Goal: Task Accomplishment & Management: Manage account settings

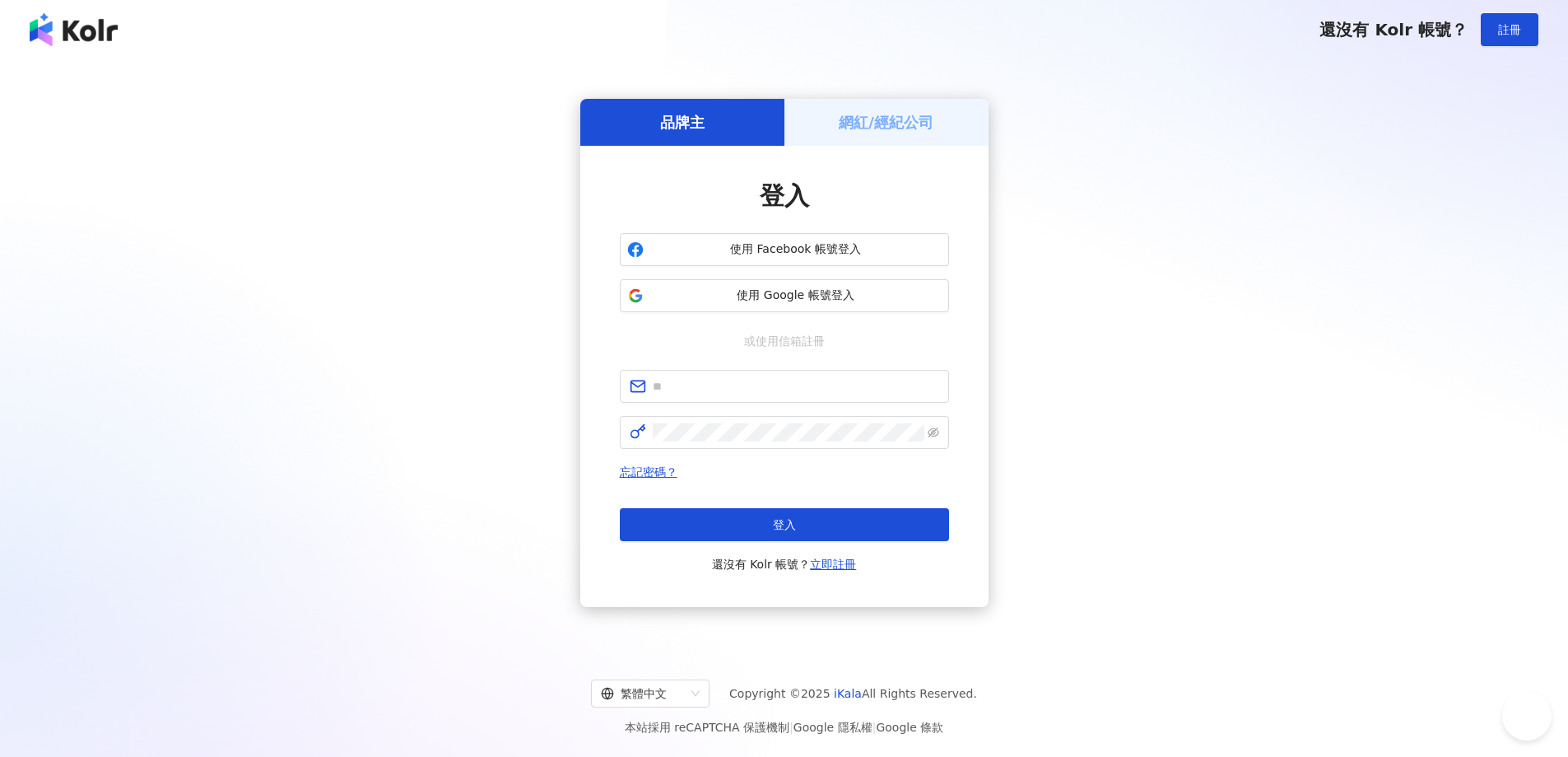
click at [677, 246] on span "使用 Facebook 帳號登入" at bounding box center [796, 249] width 292 height 17
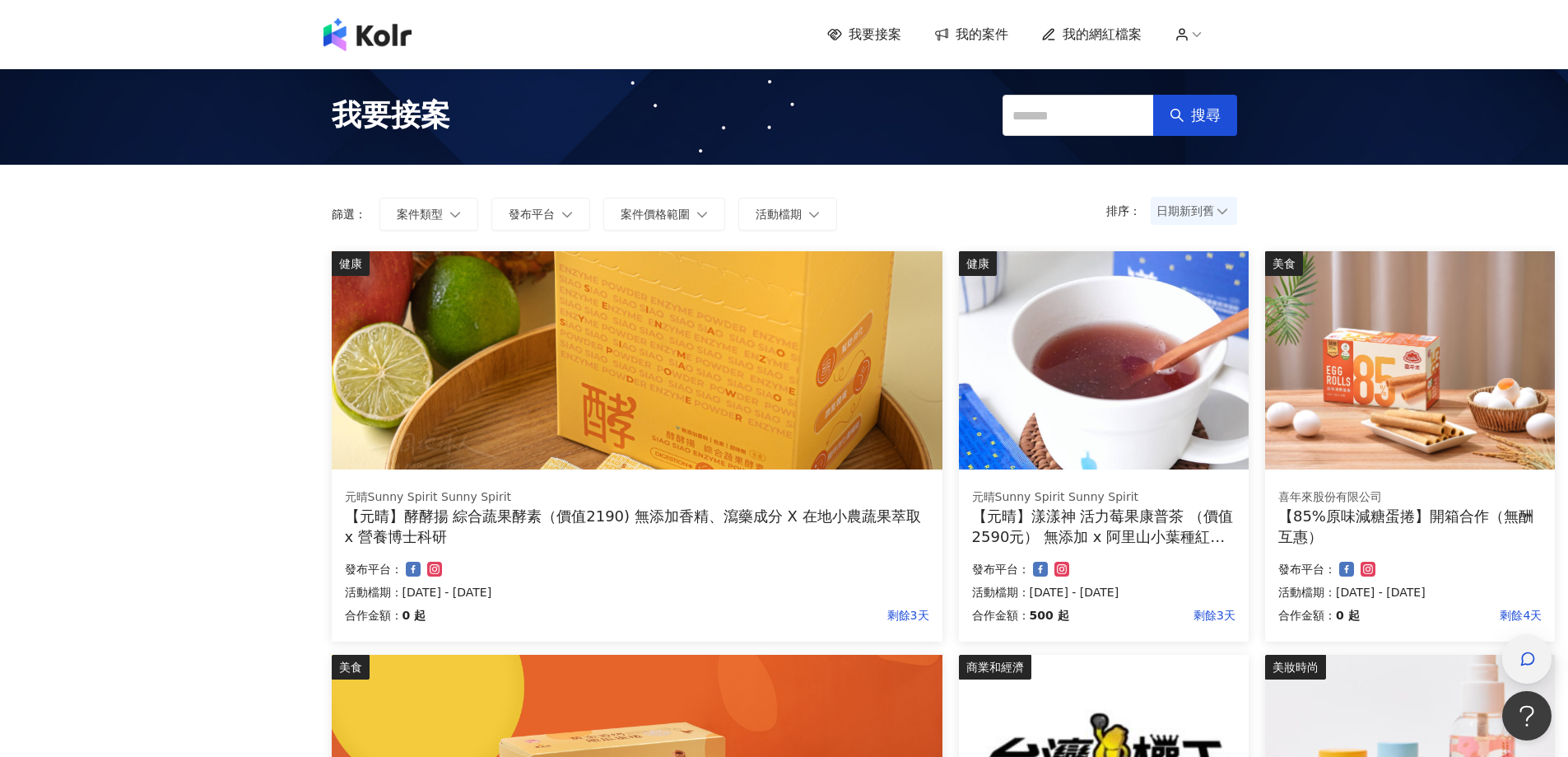
click at [1536, 659] on div "button" at bounding box center [1527, 659] width 22 height 37
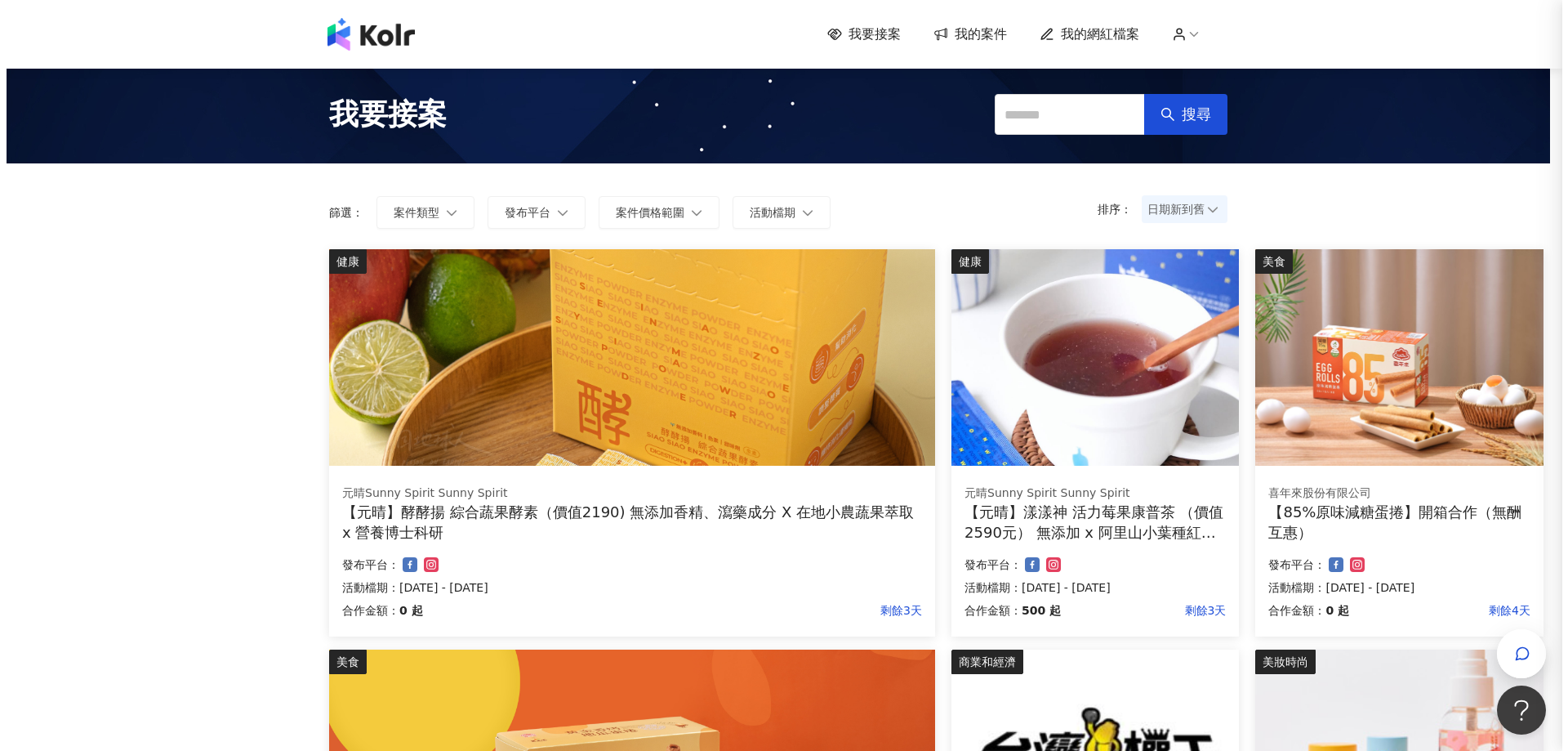
scroll to position [245, 0]
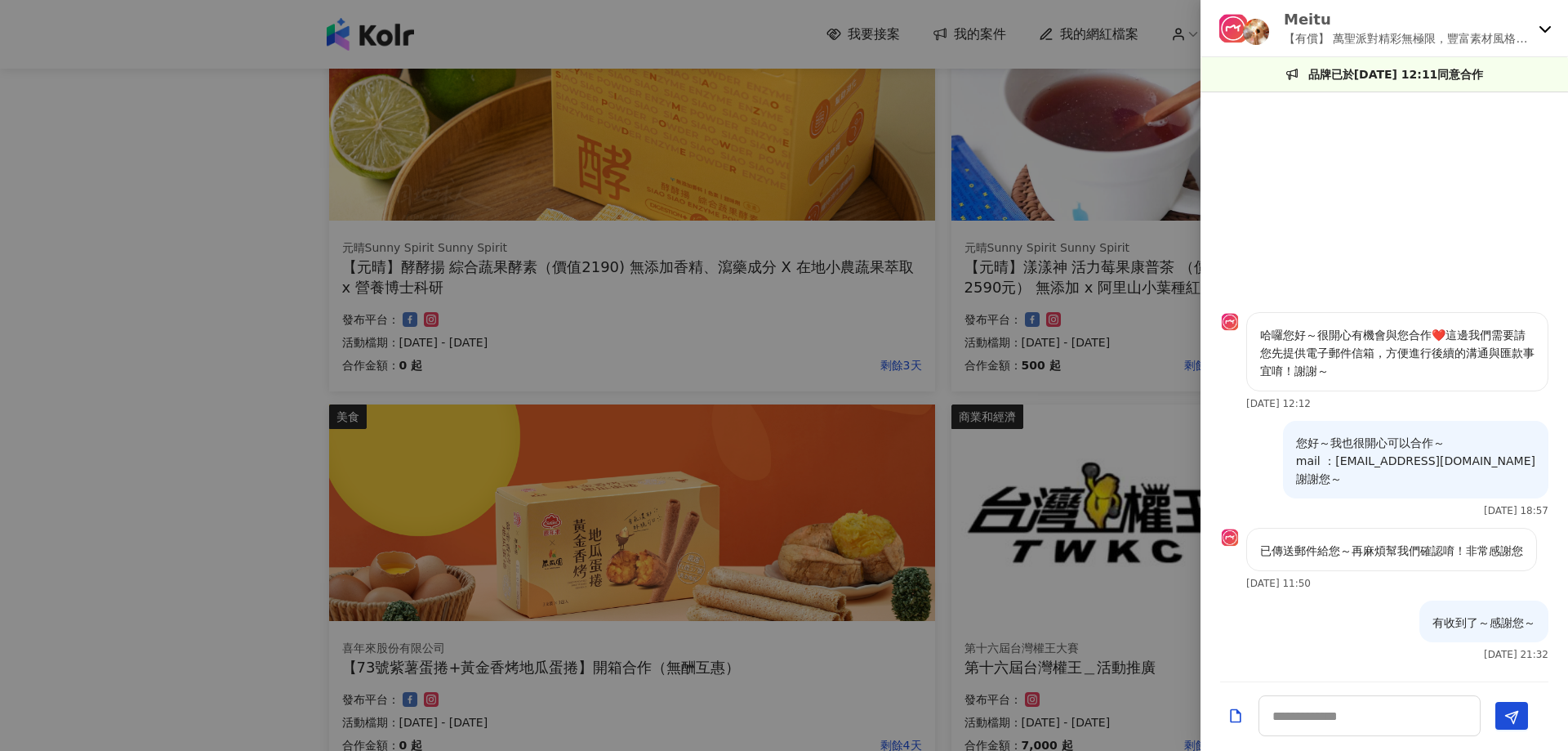
click at [1543, 29] on icon at bounding box center [1545, 29] width 13 height 13
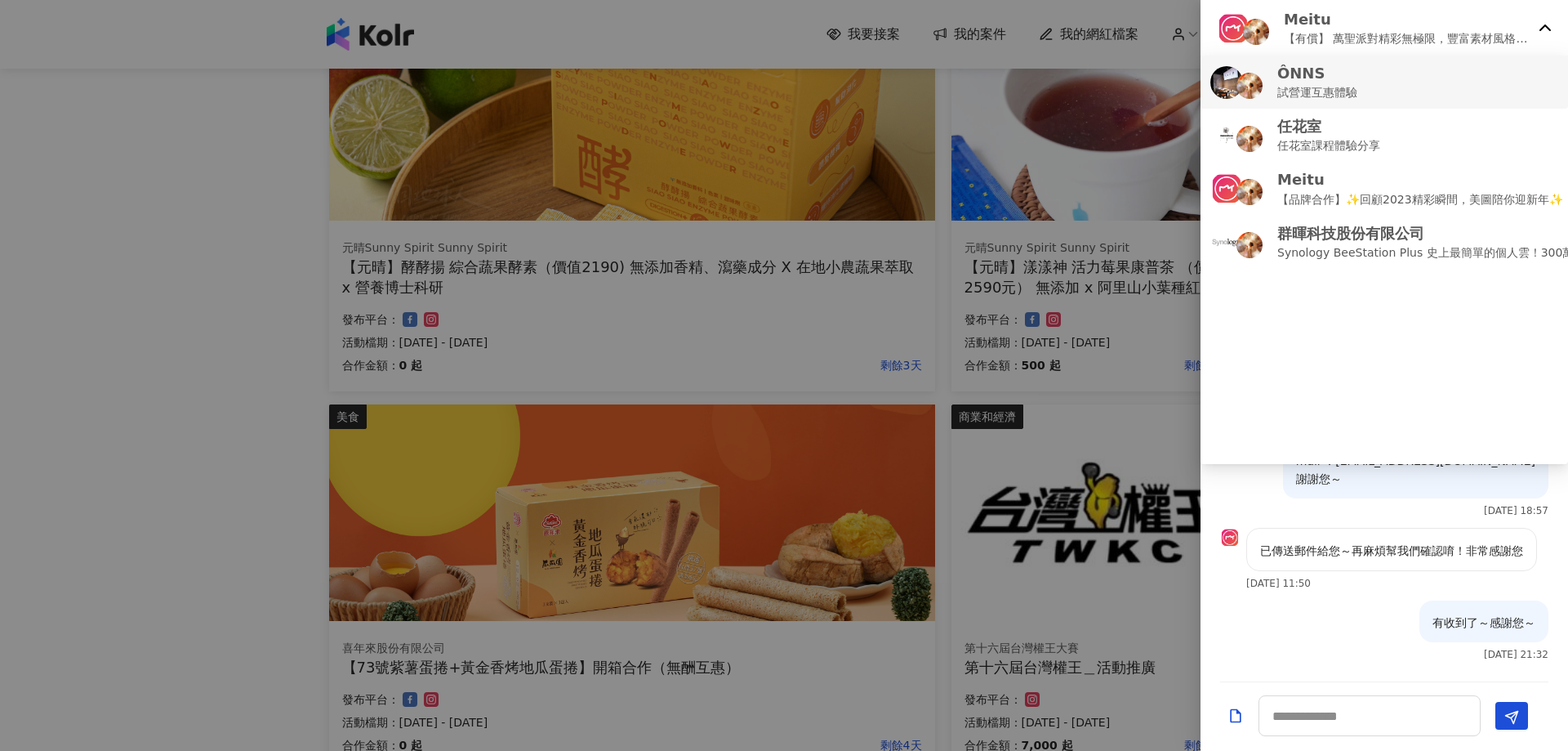
click at [1379, 83] on div "ÔNNS 試營運互惠體驗" at bounding box center [1384, 82] width 348 height 38
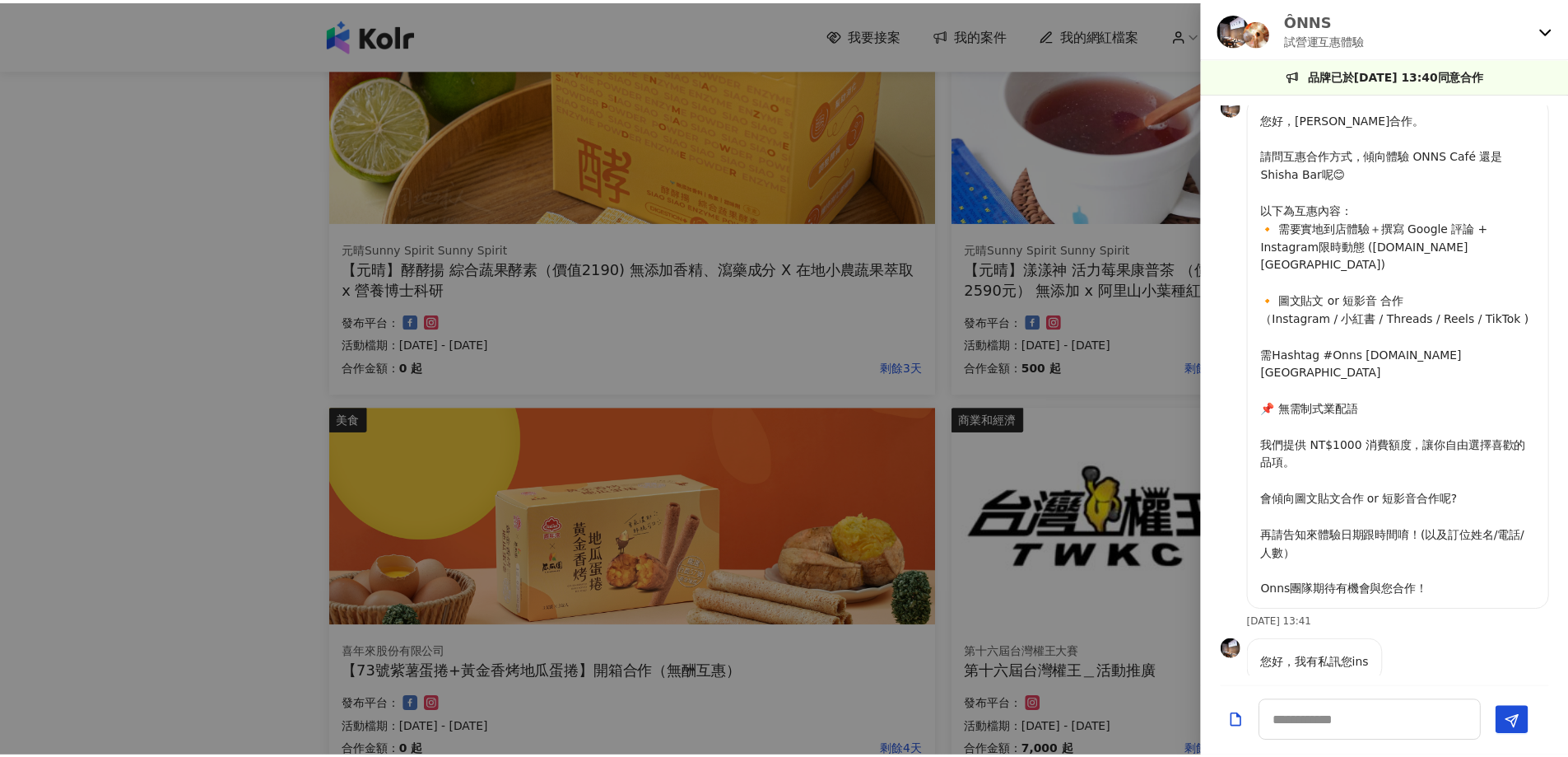
scroll to position [0, 0]
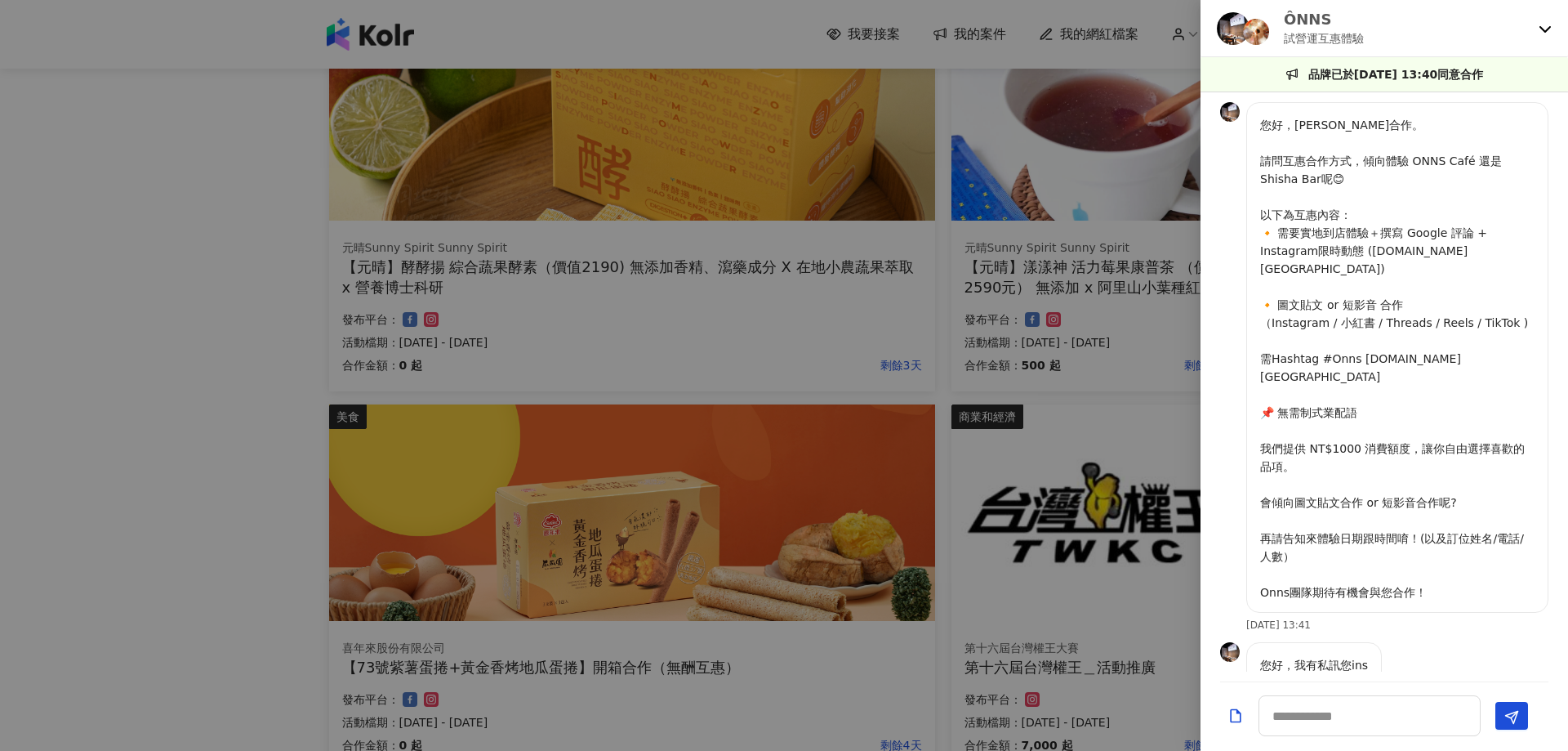
click at [1229, 642] on img at bounding box center [1230, 652] width 20 height 20
click at [1537, 16] on div "ÔNNS 試營運互惠體驗" at bounding box center [1384, 29] width 367 height 57
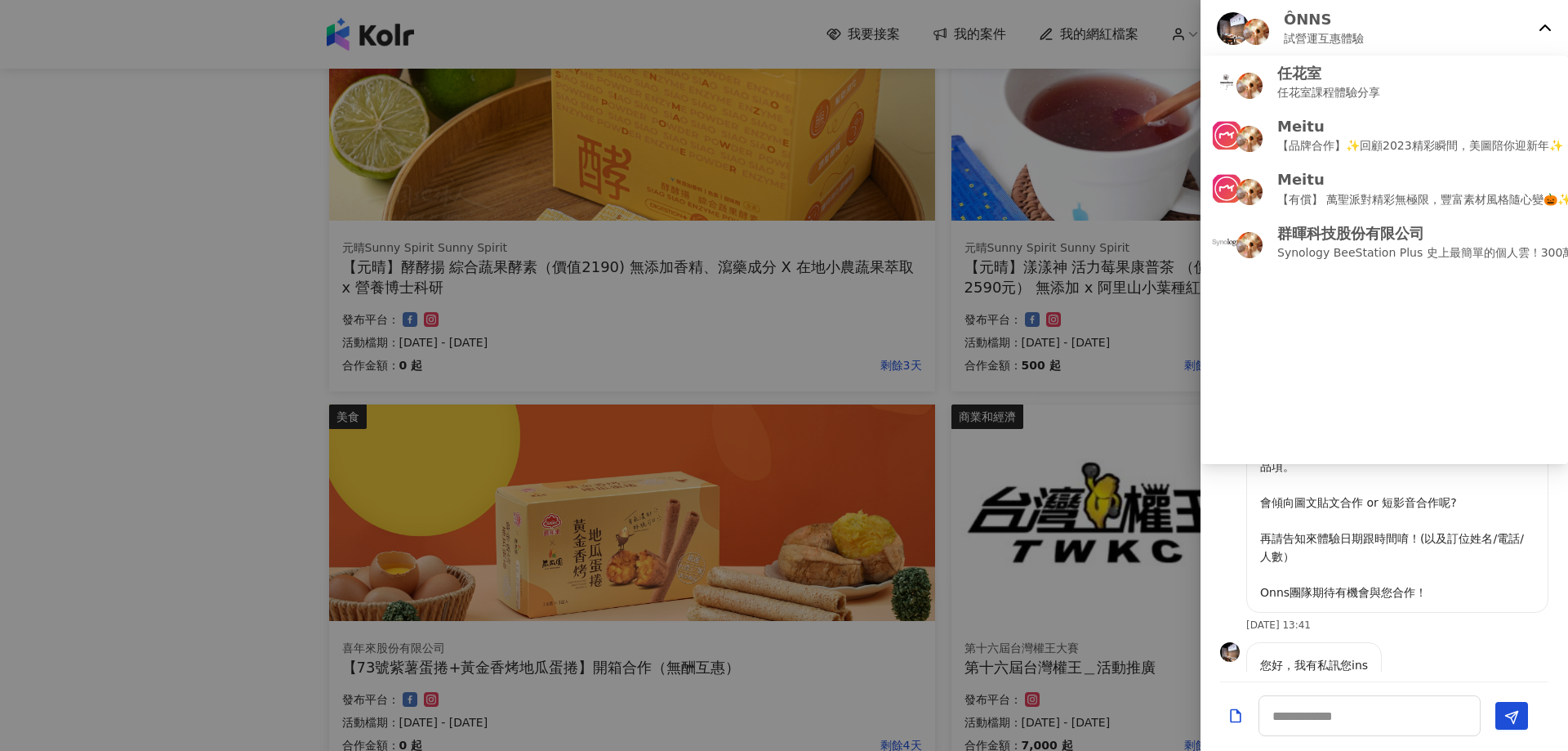
drag, startPoint x: 886, startPoint y: 35, endPoint x: 904, endPoint y: 31, distance: 18.4
click at [886, 34] on div at bounding box center [784, 375] width 1568 height 751
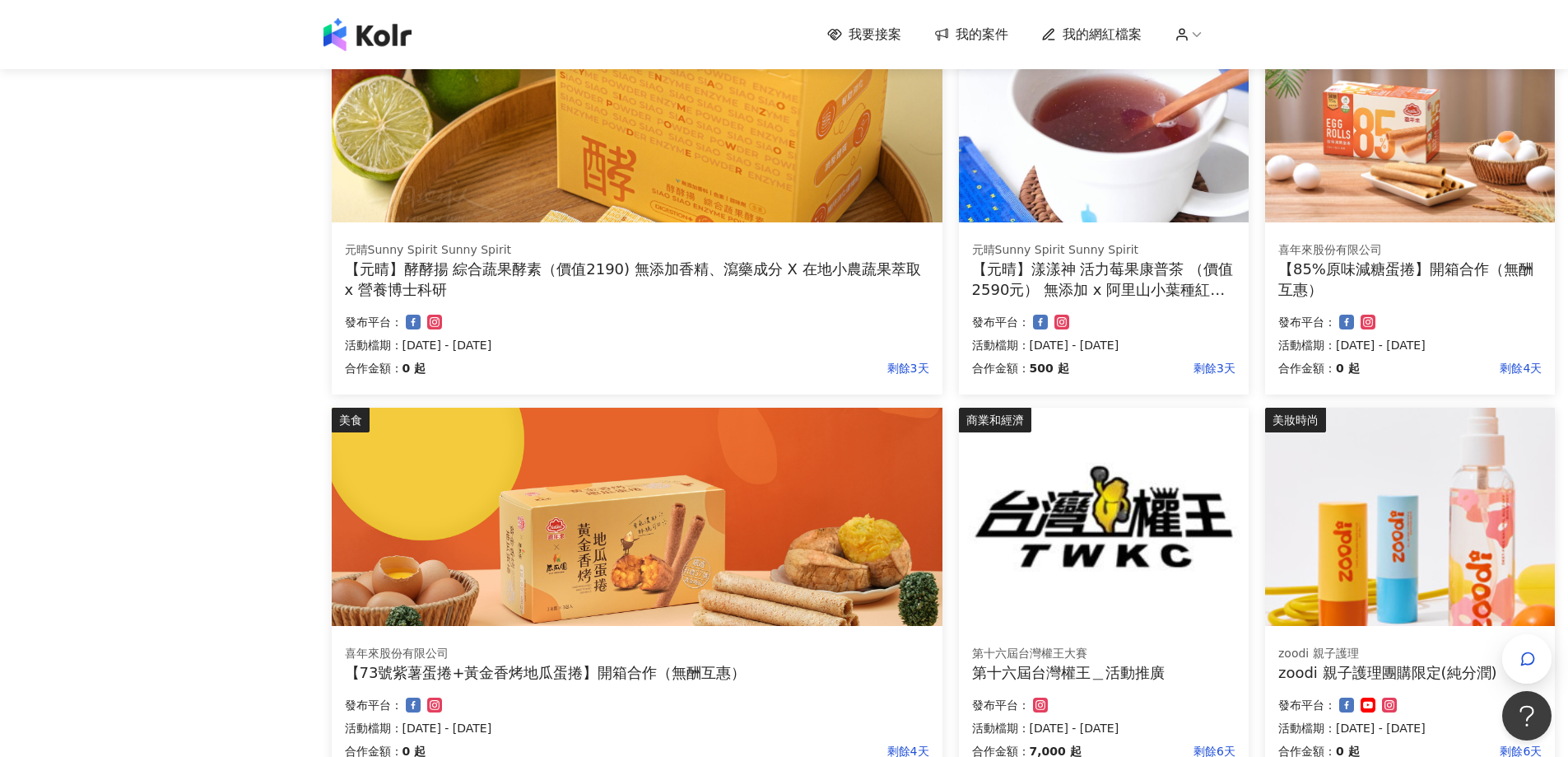
click at [992, 41] on span "我的案件" at bounding box center [982, 34] width 53 height 18
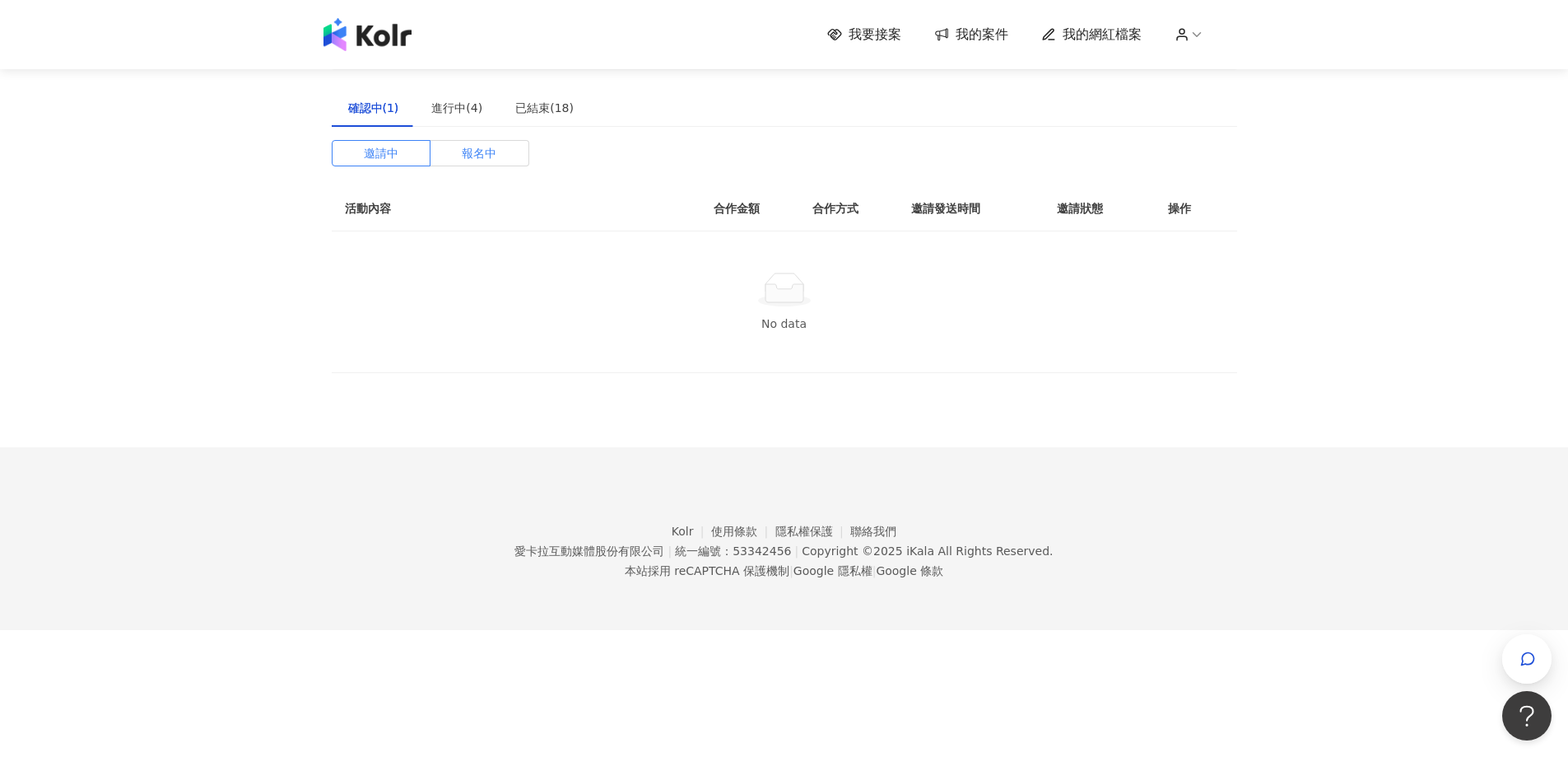
click at [470, 145] on span "報名中" at bounding box center [479, 153] width 35 height 24
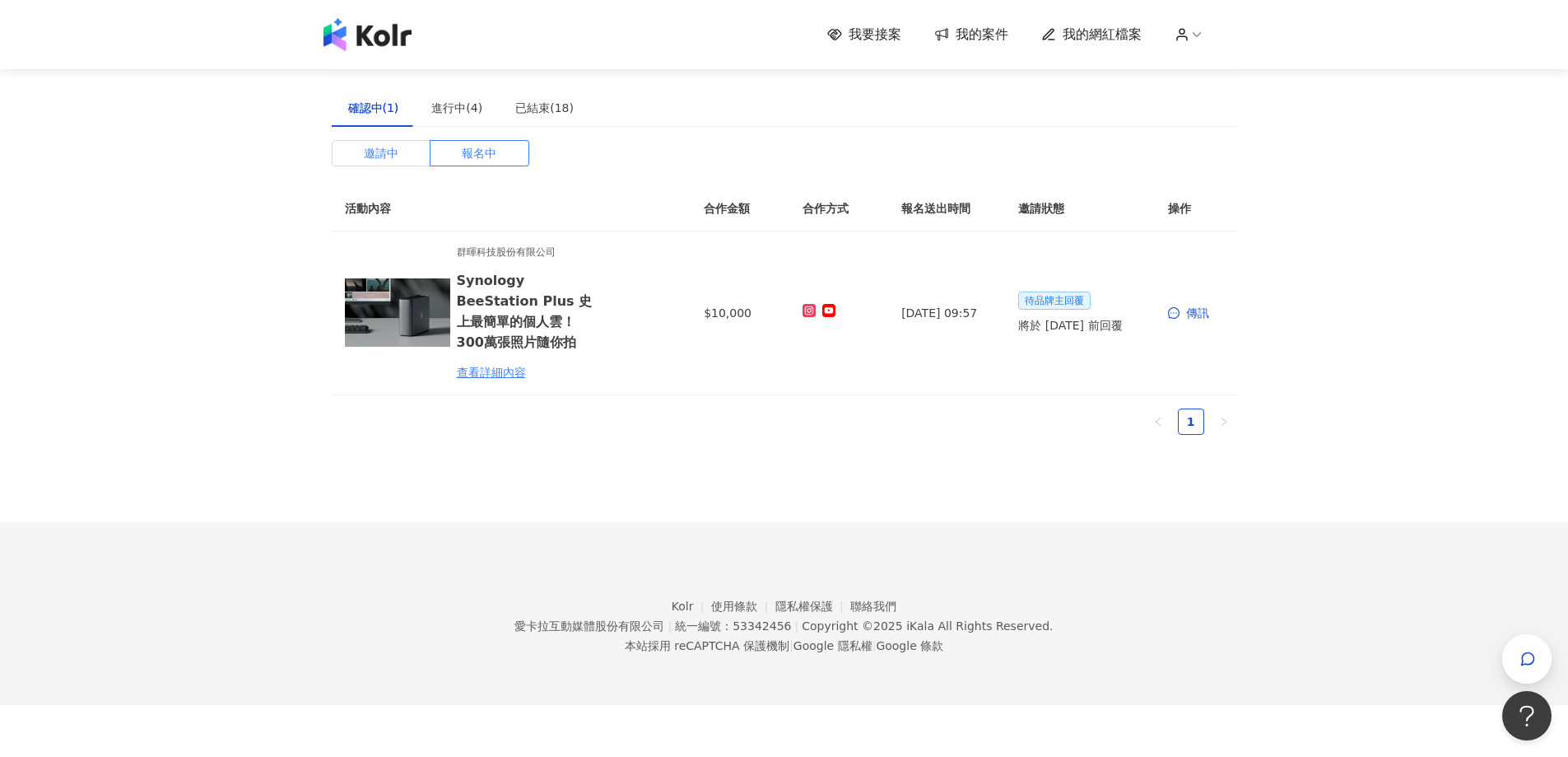
click at [391, 144] on span "邀請中" at bounding box center [381, 153] width 35 height 24
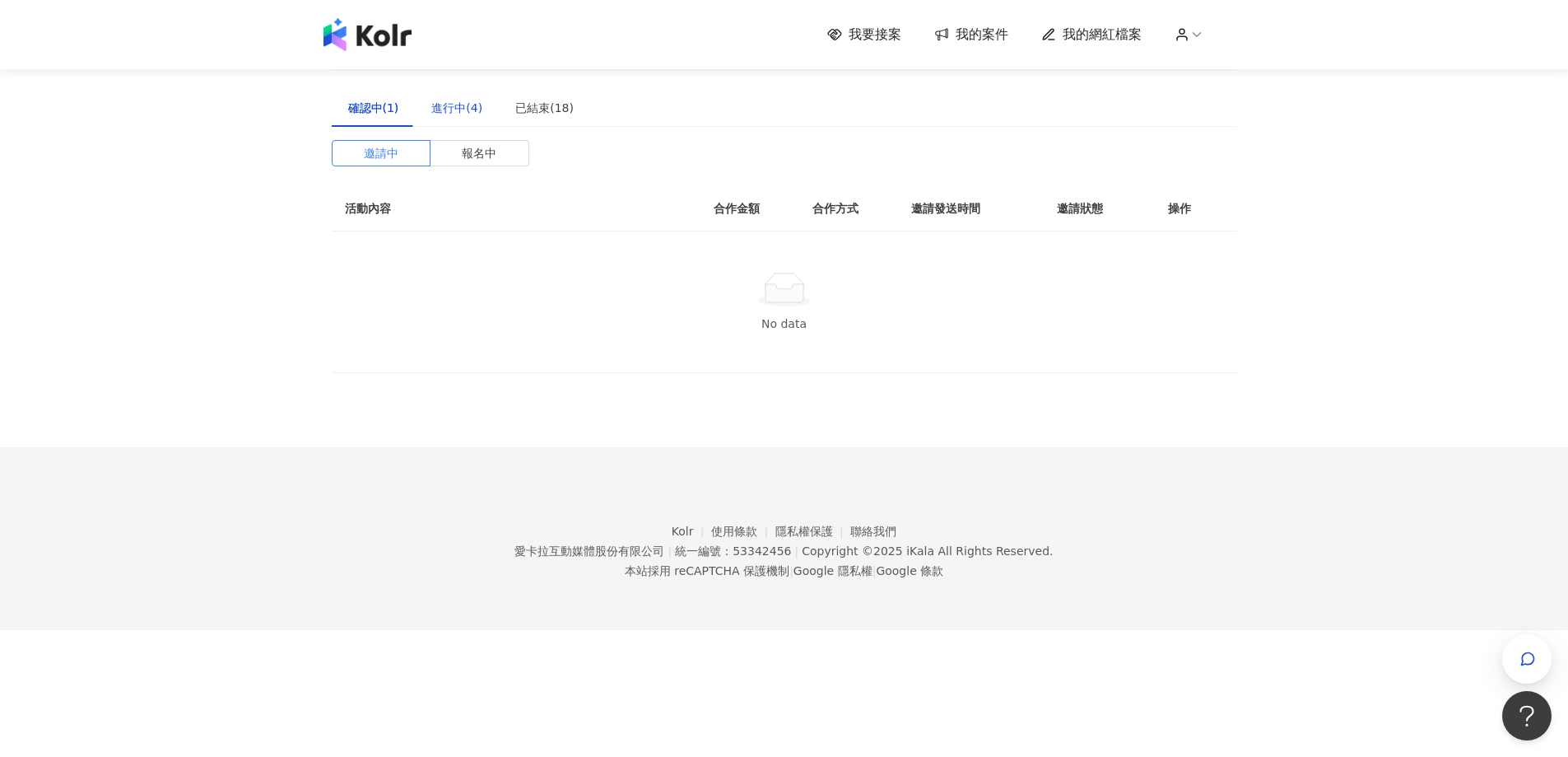
click at [447, 106] on div "進行中(4)" at bounding box center [456, 107] width 51 height 18
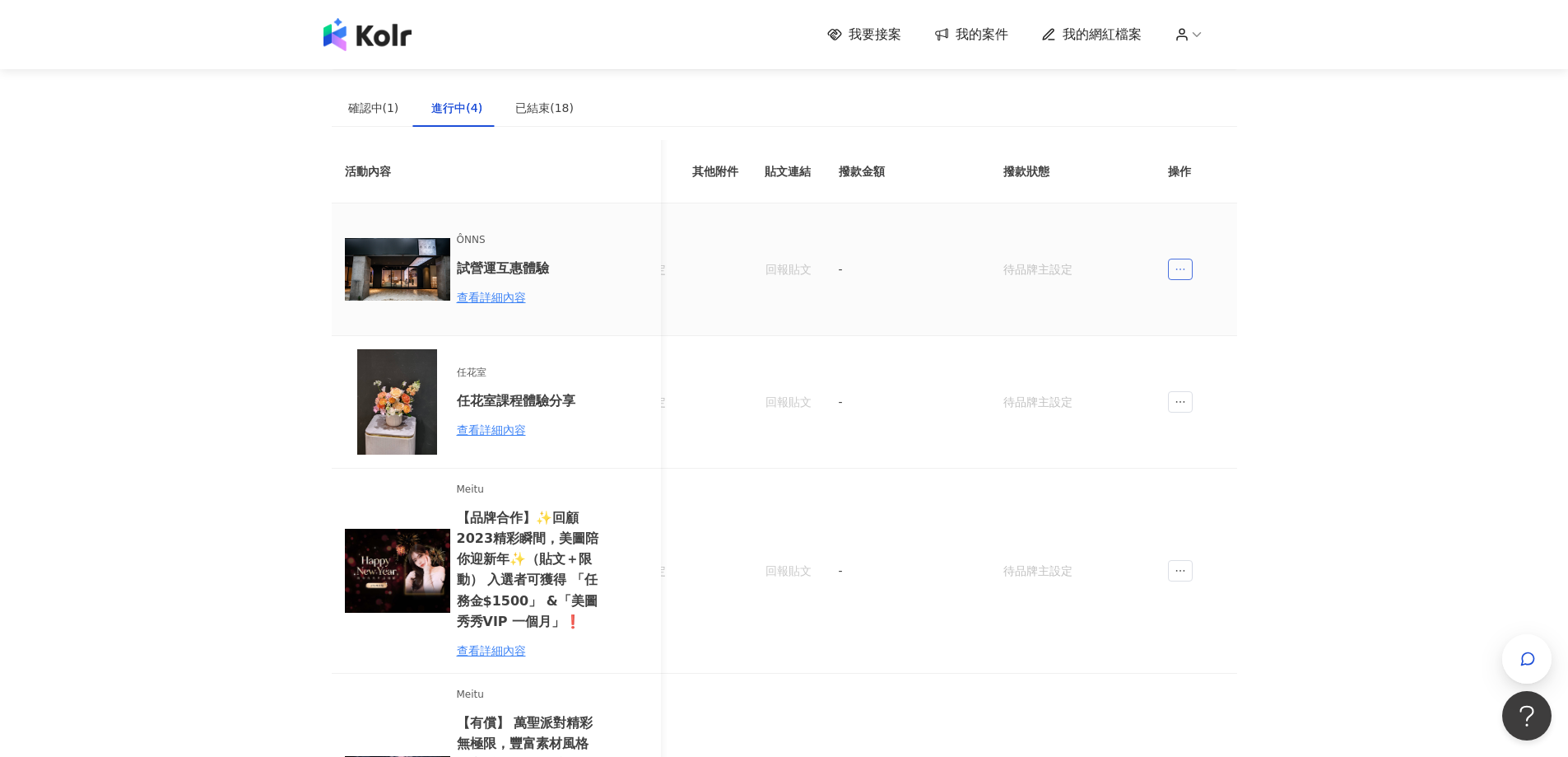
click at [1171, 274] on span "ellipsis" at bounding box center [1181, 269] width 24 height 22
click at [1327, 294] on div "我要接案 我的案件 我的網紅檔案 建議執行流程 確認中(1) 進行中(4) 已結束(18) 邀請中 報名中 活動內容 合作金額 合作方式 邀請發送時間 邀請狀…" at bounding box center [784, 594] width 1568 height 1188
click at [511, 298] on div "查看詳細內容" at bounding box center [528, 297] width 144 height 18
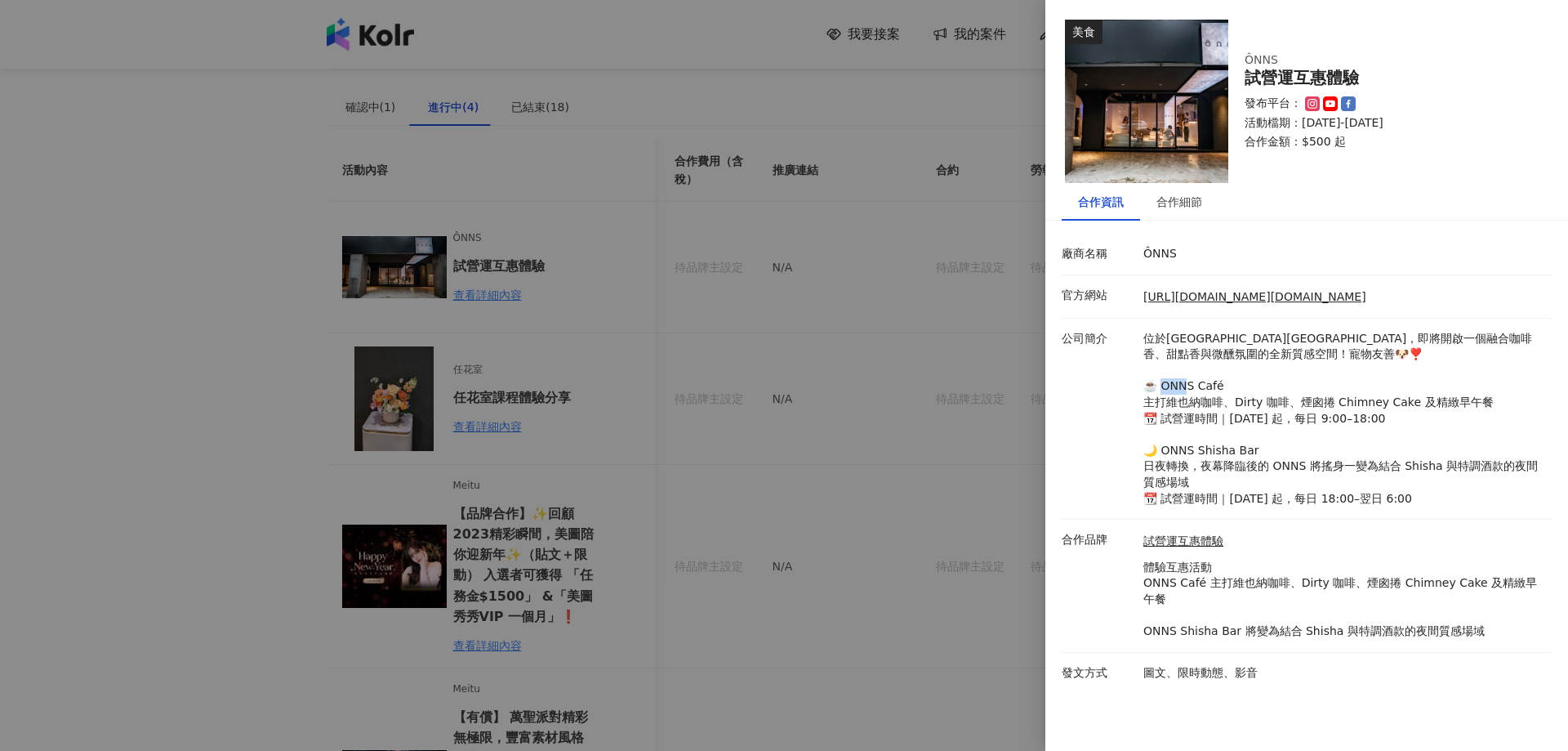
drag, startPoint x: 1303, startPoint y: 398, endPoint x: 1330, endPoint y: 405, distance: 27.9
click at [1330, 405] on p "位於[GEOGRAPHIC_DATA][GEOGRAPHIC_DATA]，即將開啟一個融合咖啡香、甜點香與微醺氛圍的全新質感空間！寵物友善🐶❣️ ☕️ ONN…" at bounding box center [1343, 419] width 400 height 176
copy p "囪捲"
drag, startPoint x: 1168, startPoint y: 402, endPoint x: 1225, endPoint y: 400, distance: 57.0
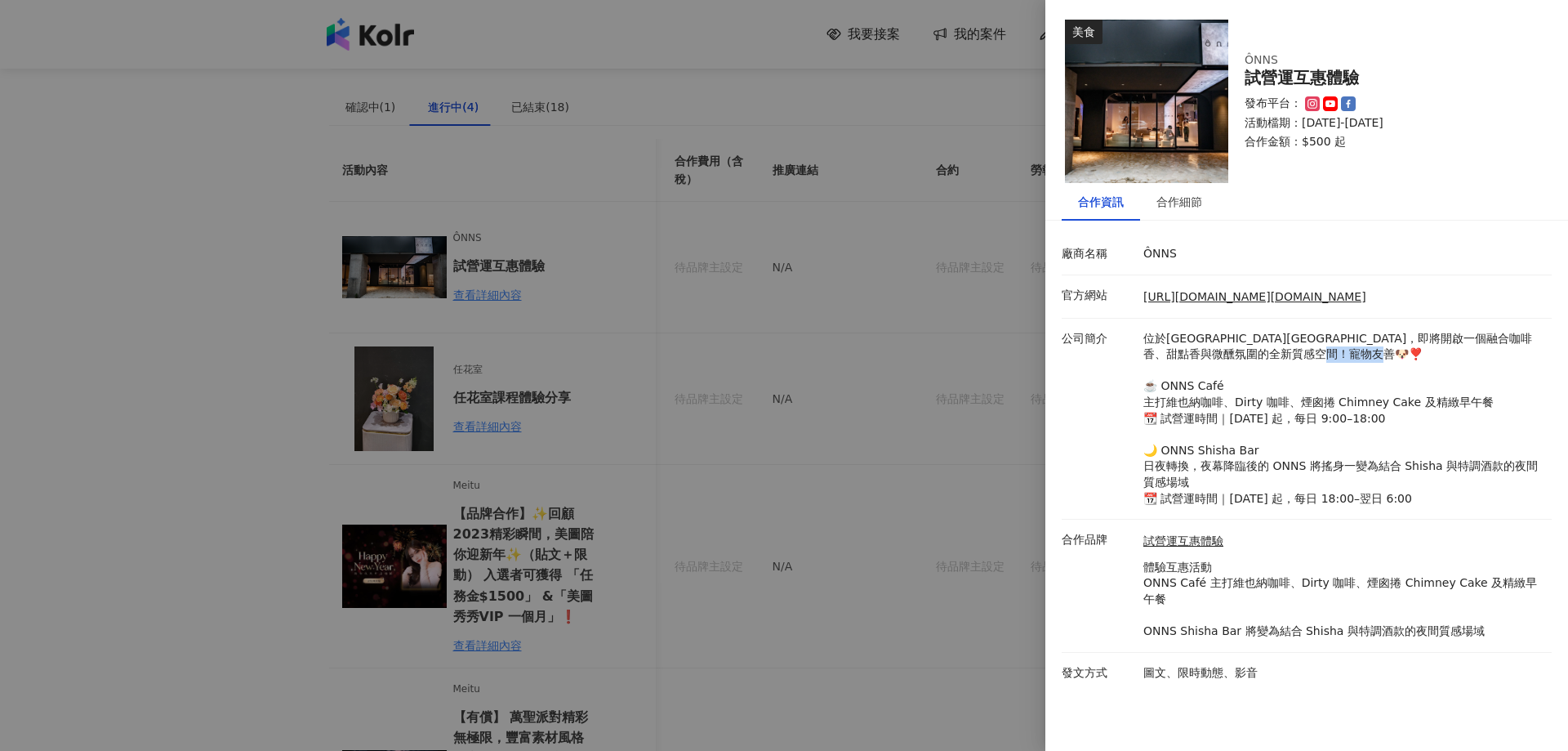
click at [1225, 400] on p "位於[GEOGRAPHIC_DATA][GEOGRAPHIC_DATA]，即將開啟一個融合咖啡香、甜點香與微醺氛圍的全新質感空間！寵物友善🐶❣️ ☕️ ONN…" at bounding box center [1343, 419] width 400 height 176
copy p "也納咖啡、"
